Goal: Transaction & Acquisition: Purchase product/service

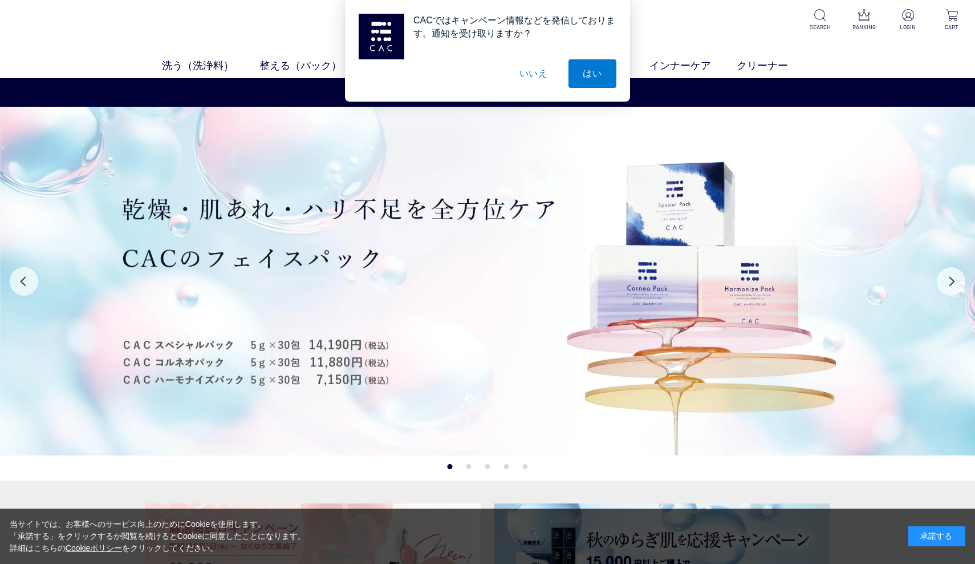
click at [525, 78] on button "いいえ" at bounding box center [533, 73] width 57 height 29
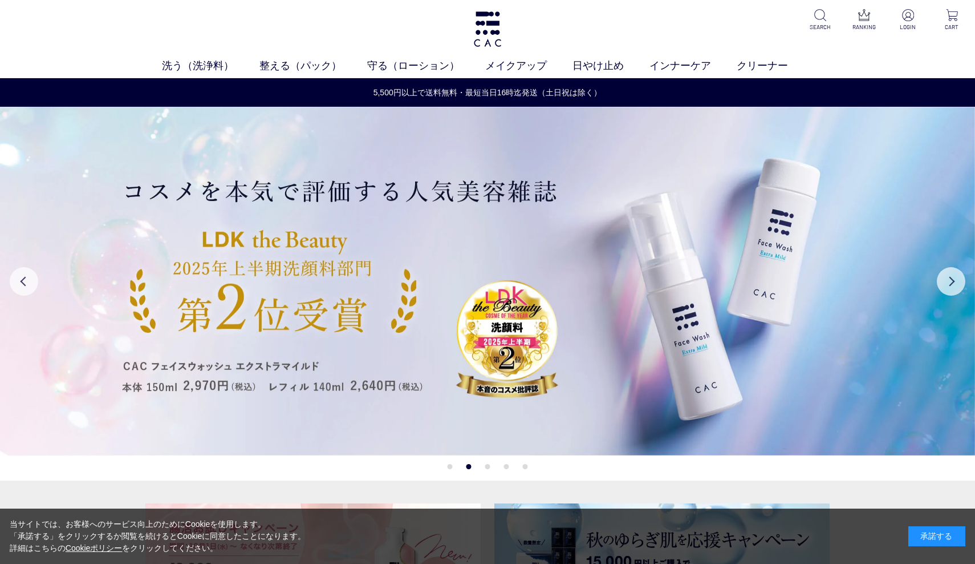
click at [588, 74] on ul "洗う（洗浄料） 液体洗浄料 パウダー洗浄料 泡洗顔料 グッズ 整える（パック） フェイスパック ヘアパック 守る（ローション） 保湿化粧水 柔軟化粧水 美容液…" at bounding box center [487, 68] width 975 height 20
click at [584, 62] on link "日やけ止め" at bounding box center [611, 65] width 77 height 15
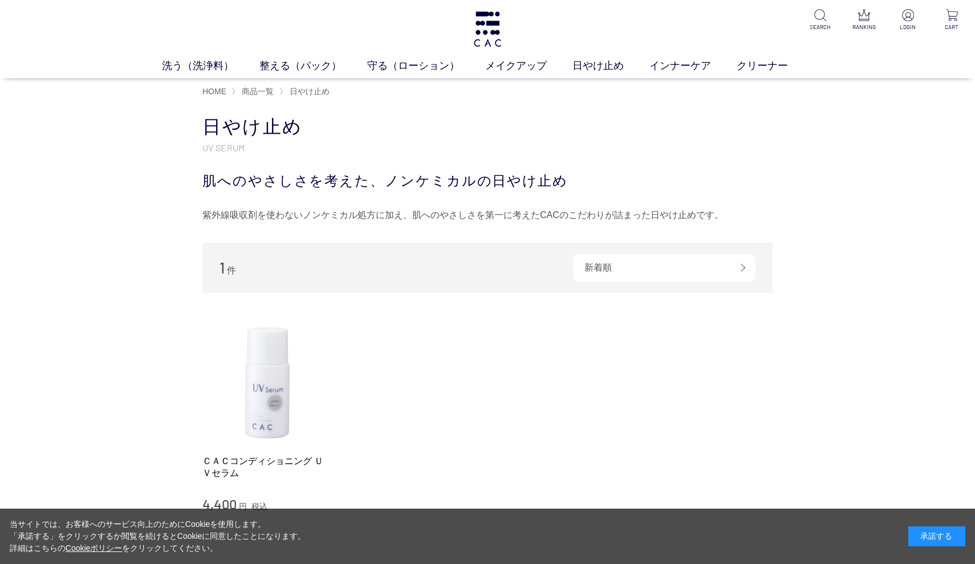
click at [277, 353] on img at bounding box center [268, 380] width 130 height 130
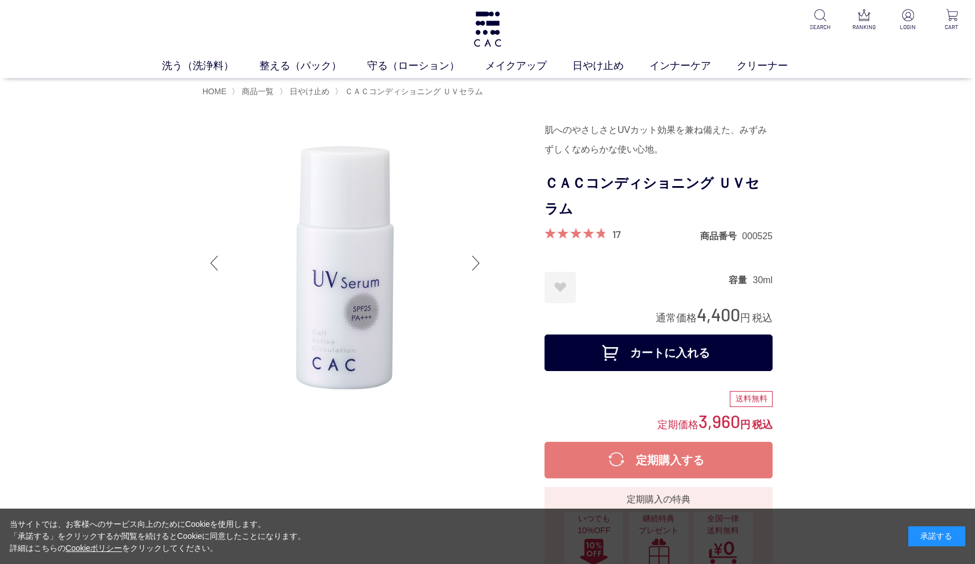
click at [606, 353] on button "カートに入れる" at bounding box center [659, 352] width 228 height 37
